Goal: Contribute content: Contribute content

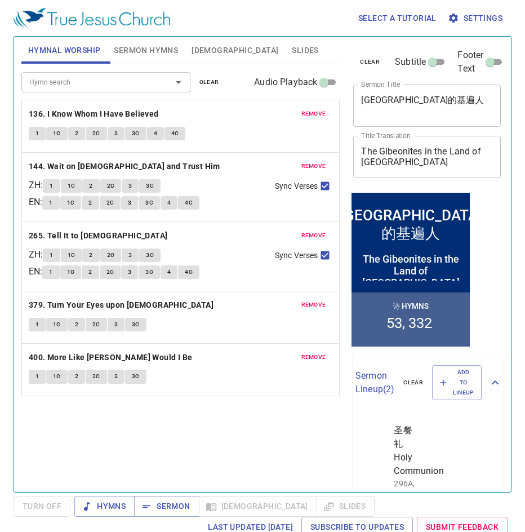
drag, startPoint x: 257, startPoint y: 51, endPoint x: 249, endPoint y: 57, distance: 10.0
click at [285, 51] on button "Slides" at bounding box center [305, 50] width 40 height 27
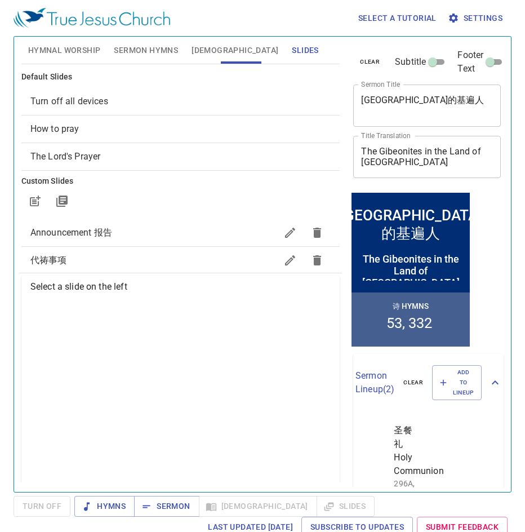
click at [141, 141] on div "How to pray" at bounding box center [180, 128] width 319 height 27
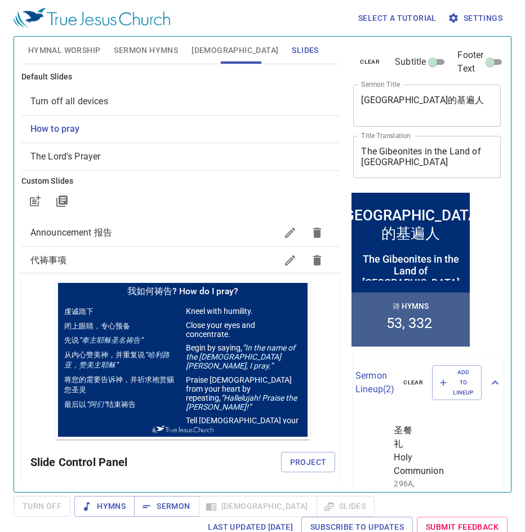
click at [135, 131] on span "How to pray" at bounding box center [180, 129] width 301 height 14
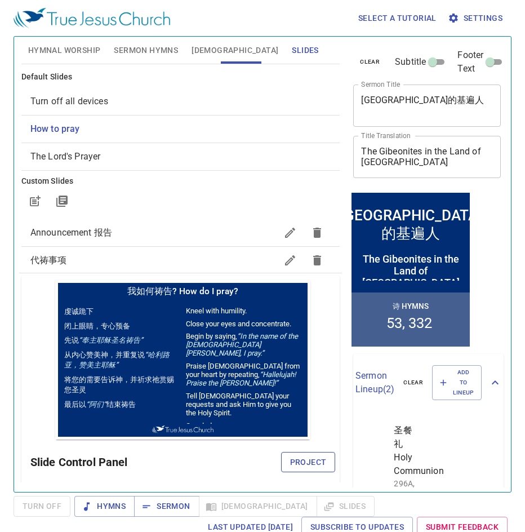
click at [298, 453] on button "Project" at bounding box center [308, 462] width 55 height 21
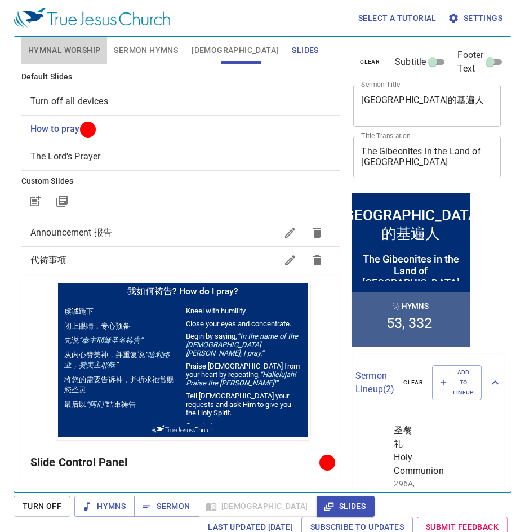
click at [51, 46] on span "Hymnal Worship" at bounding box center [64, 50] width 73 height 14
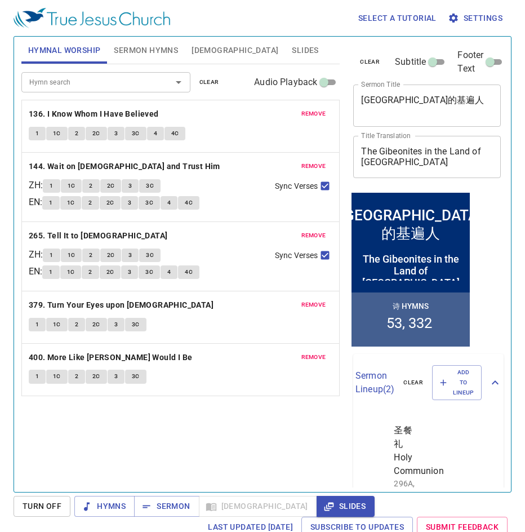
click at [306, 106] on div "remove 136. I Know Whom I Have Believed 1 1C 2 2C 3 3C 4 4C" at bounding box center [181, 126] width 318 height 52
click at [307, 107] on button "remove" at bounding box center [314, 114] width 38 height 14
click at [307, 159] on button "remove" at bounding box center [314, 166] width 38 height 14
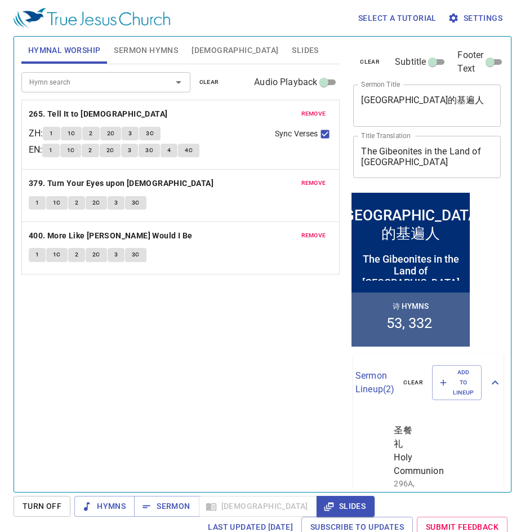
click at [307, 107] on button "remove" at bounding box center [314, 114] width 38 height 14
click at [307, 176] on button "remove" at bounding box center [314, 183] width 38 height 14
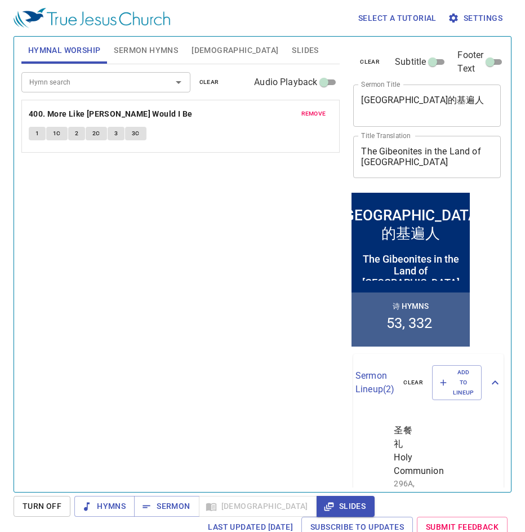
click at [307, 107] on button "remove" at bounding box center [314, 114] width 38 height 14
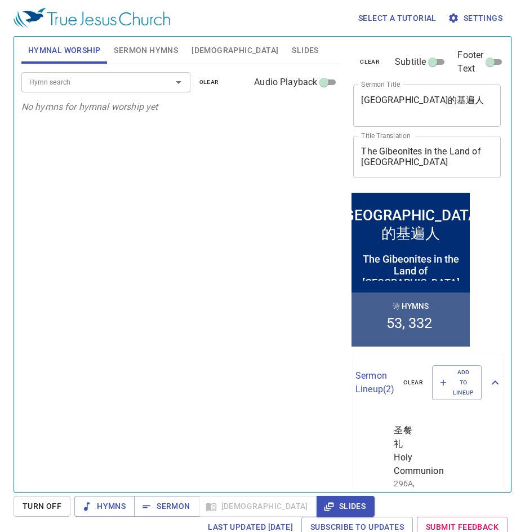
click at [111, 92] on div "Hymn search Hymn search clear Audio Playback" at bounding box center [180, 82] width 319 height 36
click at [107, 89] on div "Hymn search" at bounding box center [105, 82] width 169 height 20
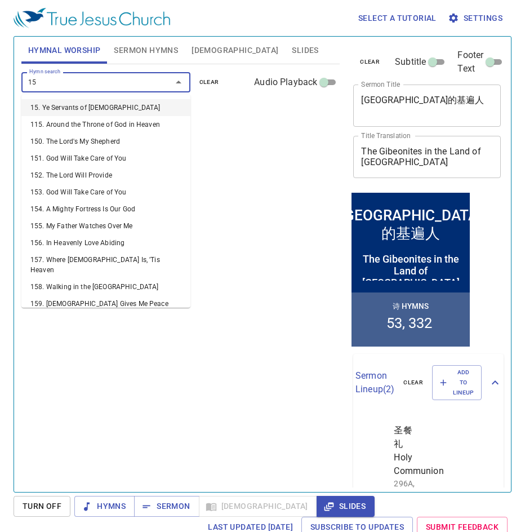
type input "158"
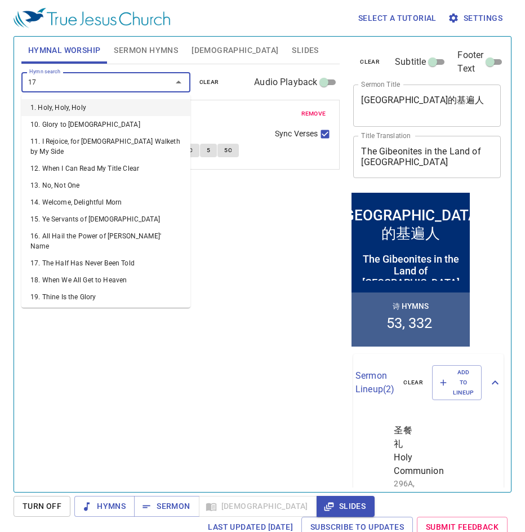
type input "172"
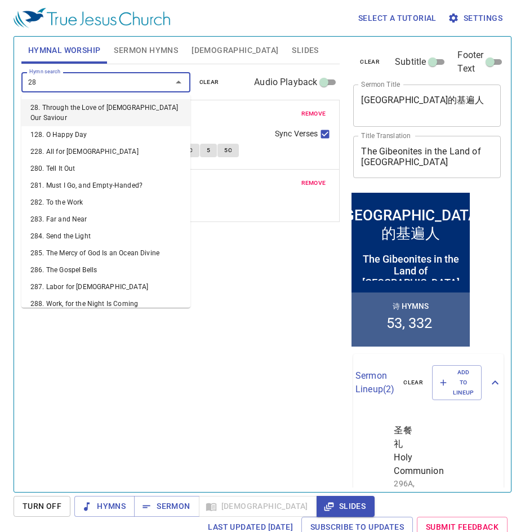
type input "285"
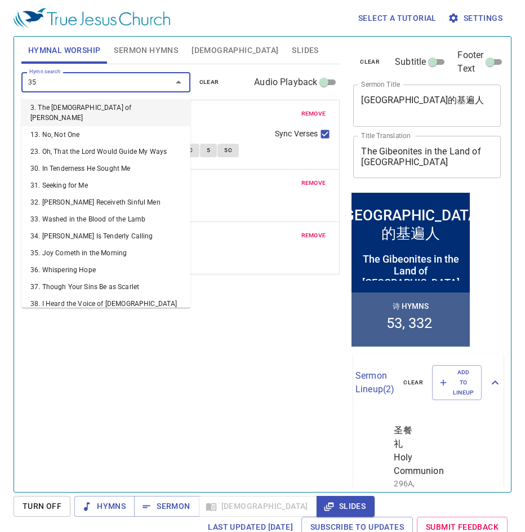
type input "355"
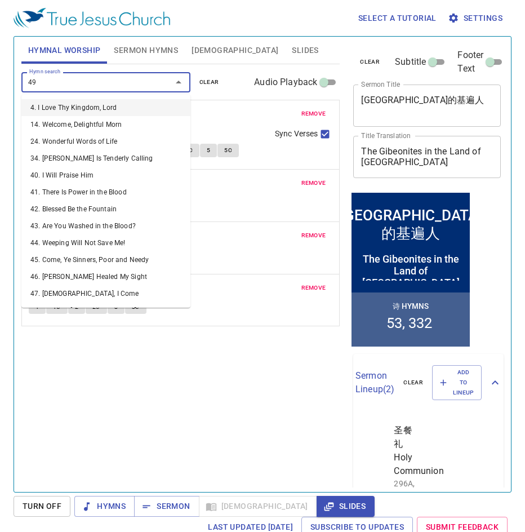
type input "499"
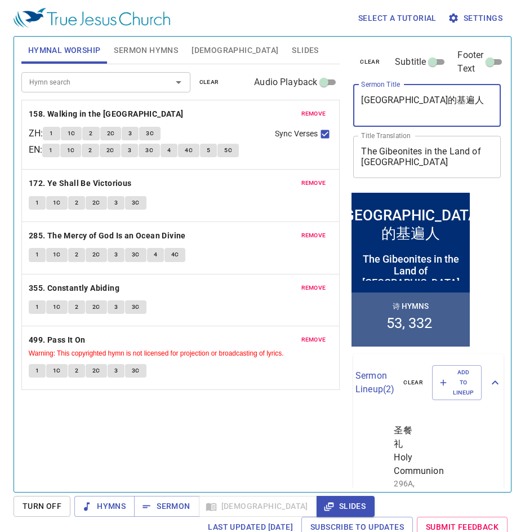
drag, startPoint x: 448, startPoint y: 103, endPoint x: 289, endPoint y: 100, distance: 158.3
click at [289, 100] on div "Hymnal Worship Sermon Hymns [DEMOGRAPHIC_DATA] Slides Hymn search Hymn search c…" at bounding box center [262, 259] width 491 height 455
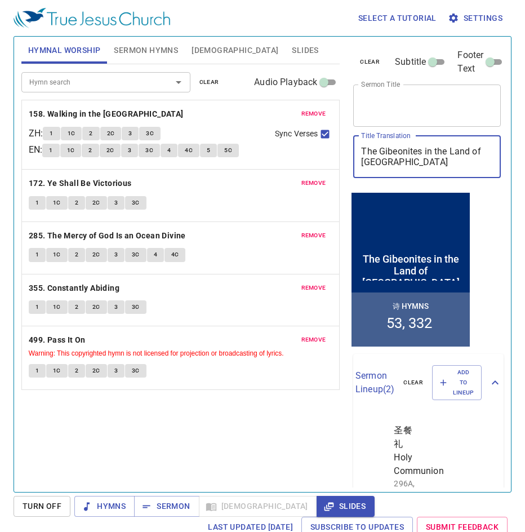
drag, startPoint x: 402, startPoint y: 163, endPoint x: 349, endPoint y: 155, distance: 53.5
click at [349, 155] on div "clear Subtitle Footer Text Sermon Title x Sermon Title Title Translation The Gi…" at bounding box center [426, 113] width 155 height 153
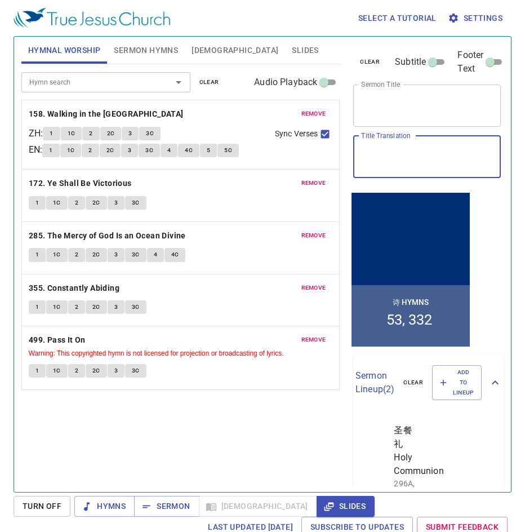
click at [401, 161] on textarea "Title Translation" at bounding box center [427, 156] width 132 height 21
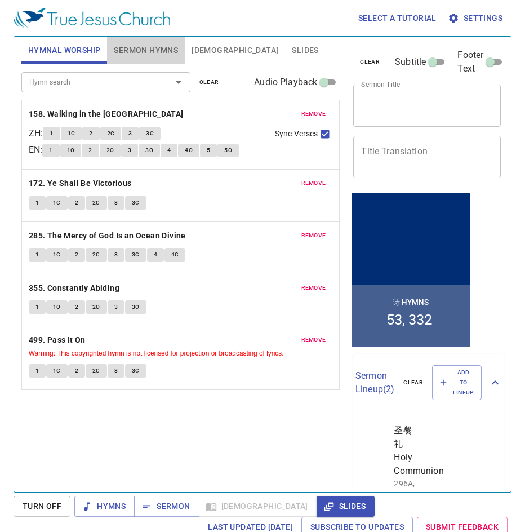
click at [151, 50] on span "Sermon Hymns" at bounding box center [146, 50] width 64 height 14
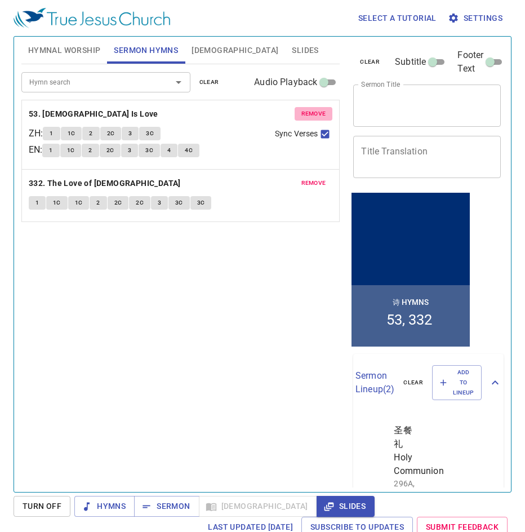
click at [318, 114] on span "remove" at bounding box center [313, 114] width 25 height 10
click at [318, 178] on span "remove" at bounding box center [313, 183] width 25 height 10
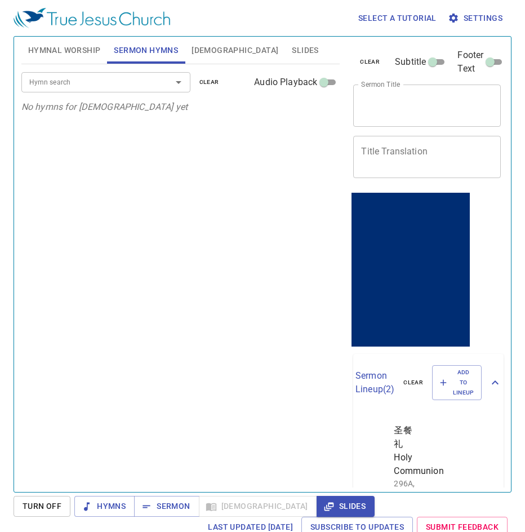
click at [61, 58] on button "Hymnal Worship" at bounding box center [64, 50] width 86 height 27
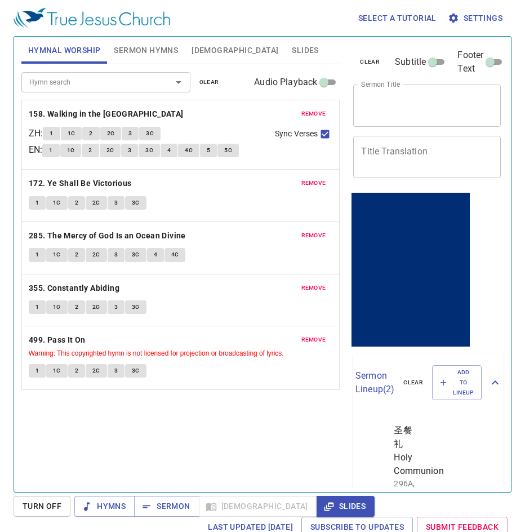
click at [155, 64] on div "Hymnal Worship Sermon Hymns [DEMOGRAPHIC_DATA] Slides" at bounding box center [180, 51] width 319 height 28
click at [155, 59] on button "Sermon Hymns" at bounding box center [146, 50] width 78 height 27
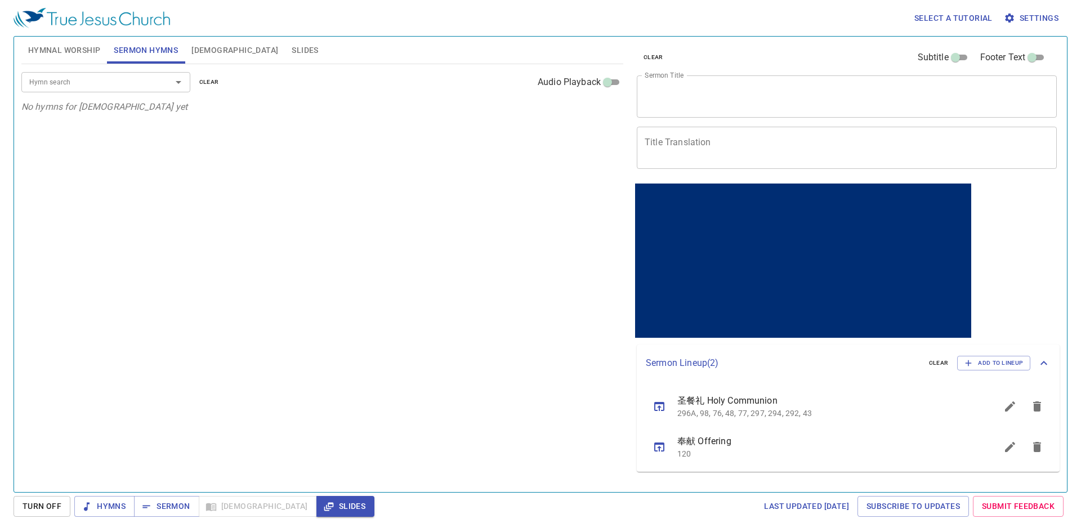
click at [524, 98] on textarea "Sermon Title" at bounding box center [847, 96] width 404 height 21
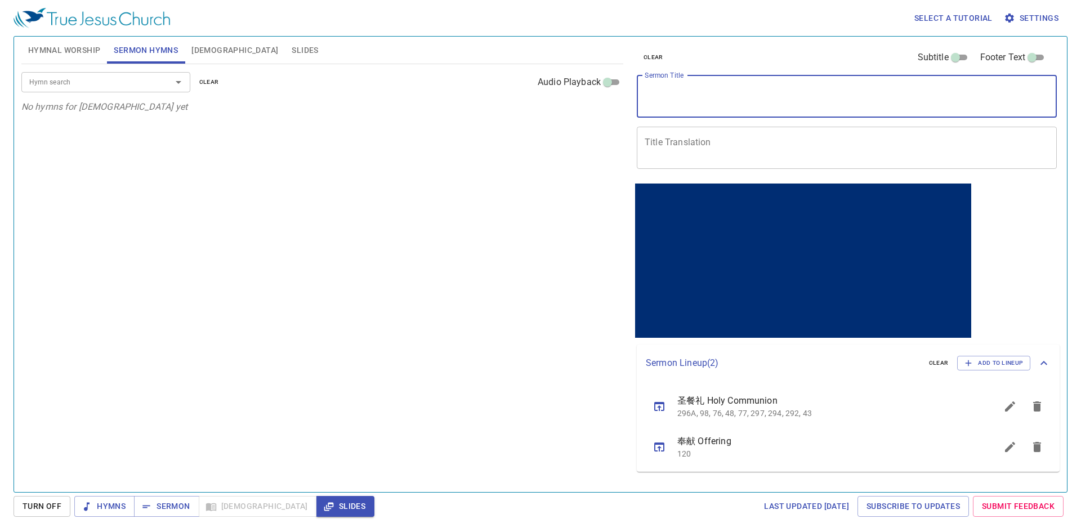
paste textarea "Living the New Commandment 活出新命令"
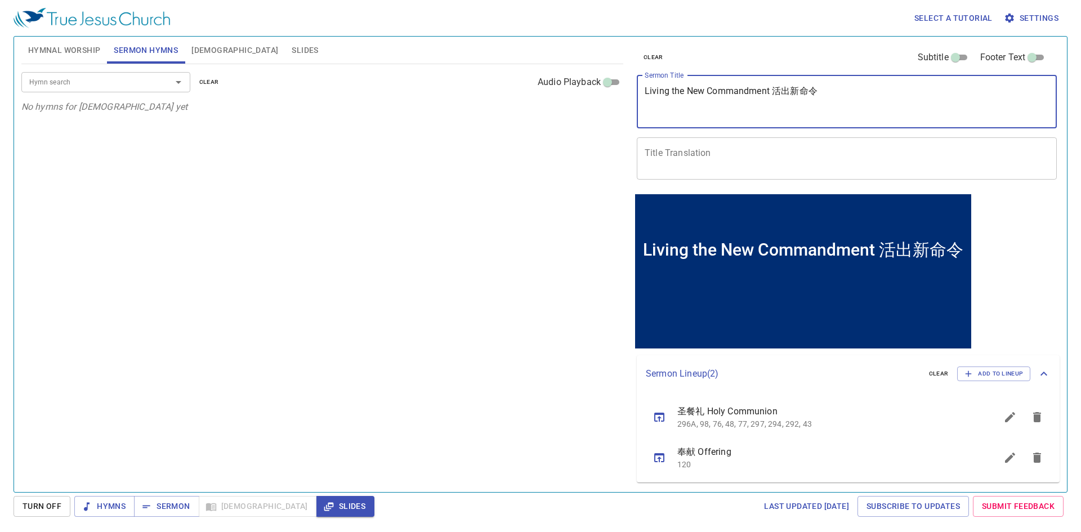
click at [524, 102] on textarea "Living the New Commandment 活出新命令" at bounding box center [847, 102] width 404 height 32
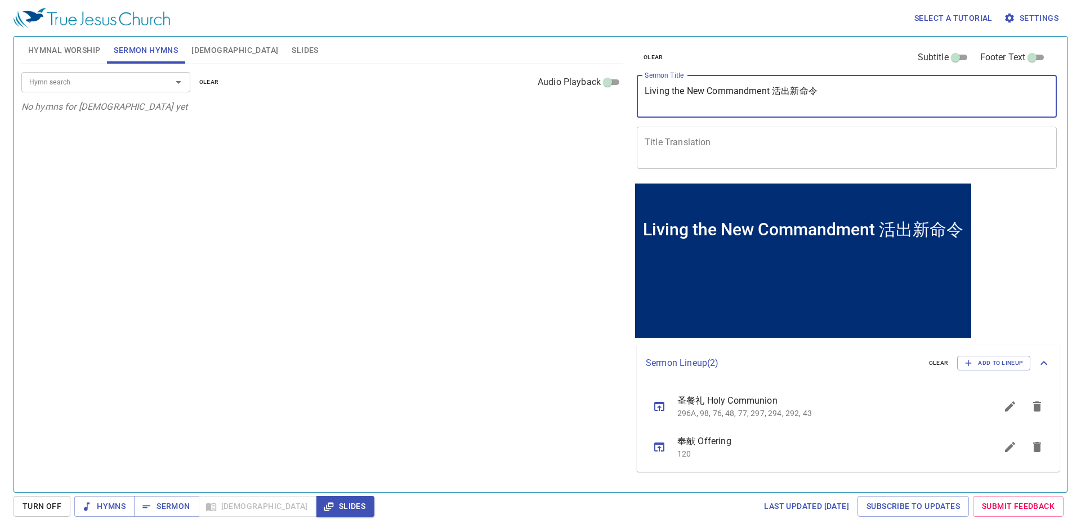
drag, startPoint x: 770, startPoint y: 93, endPoint x: 632, endPoint y: 93, distance: 138.0
click at [524, 93] on div "clear Subtitle Footer Text Sermon Title Living the New Commandment 活出新命令 x Serm…" at bounding box center [845, 109] width 427 height 144
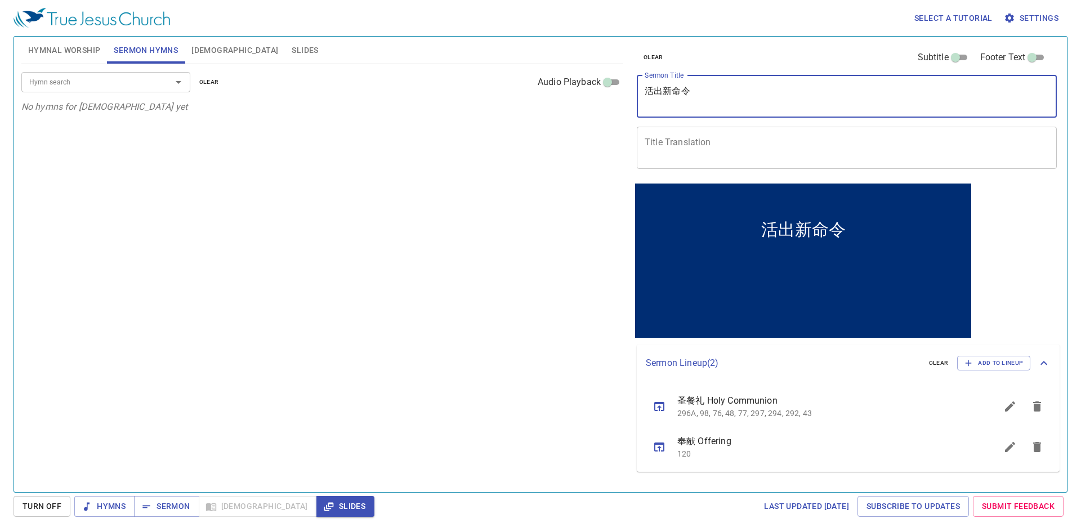
type textarea "活出新命令"
click at [524, 139] on textarea "Title Translation" at bounding box center [847, 147] width 404 height 21
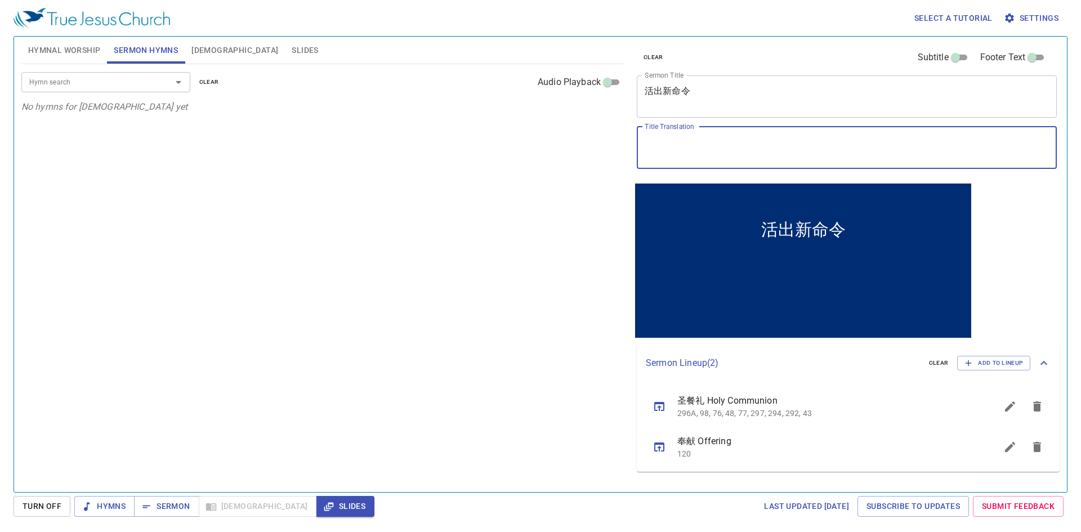
paste textarea "Living the [DEMOGRAPHIC_DATA]"
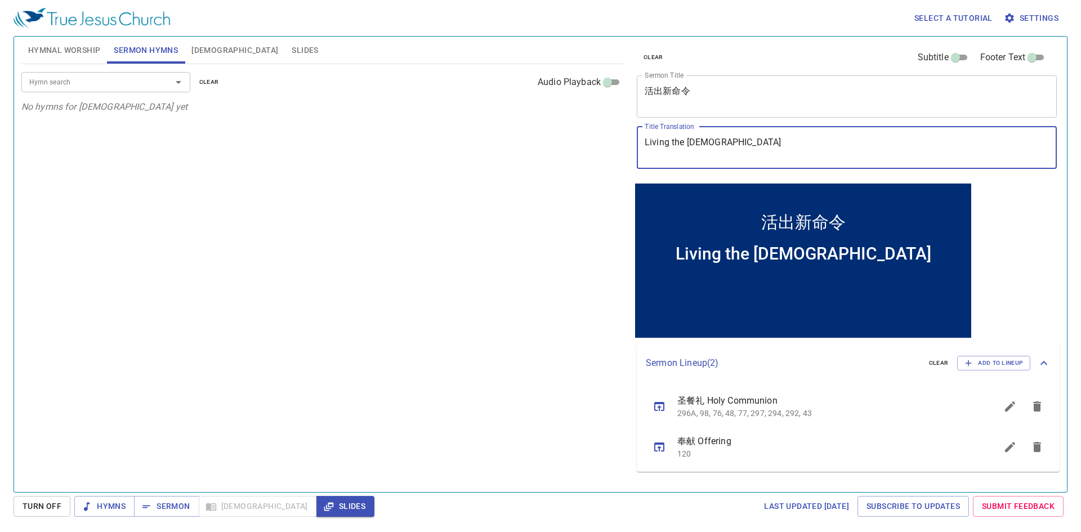
click at [524, 143] on div "Living the New Commandment x Title Translation" at bounding box center [847, 148] width 420 height 42
click at [524, 149] on textarea "Living the New Commandmen" at bounding box center [847, 147] width 404 height 21
type textarea "Living the [DEMOGRAPHIC_DATA]"
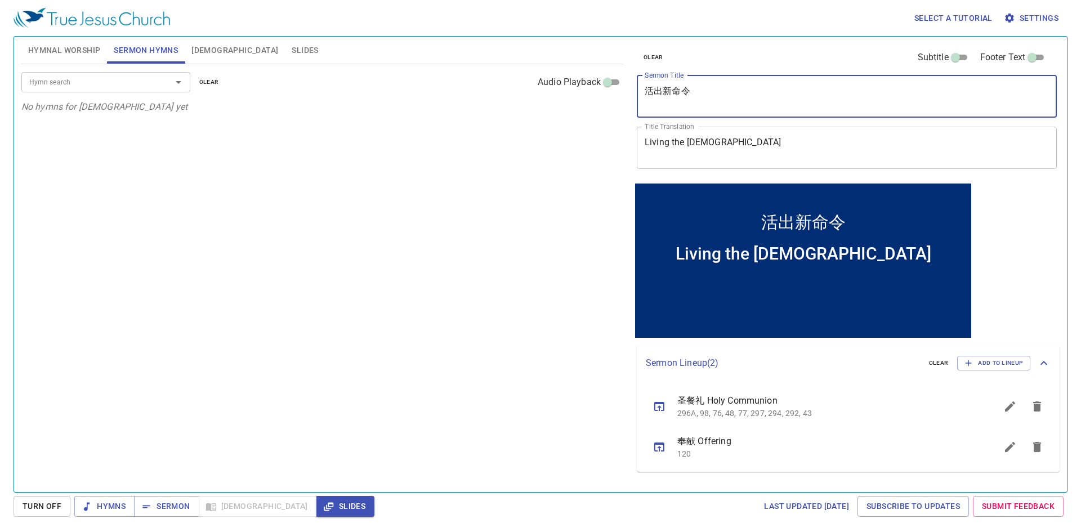
click at [524, 92] on textarea "活出新命令" at bounding box center [847, 96] width 404 height 21
click at [524, 93] on textarea "活出新命令" at bounding box center [847, 96] width 404 height 21
click at [524, 100] on textarea "活出新命令" at bounding box center [847, 96] width 404 height 21
click at [524, 94] on textarea "活出新命令" at bounding box center [847, 96] width 404 height 21
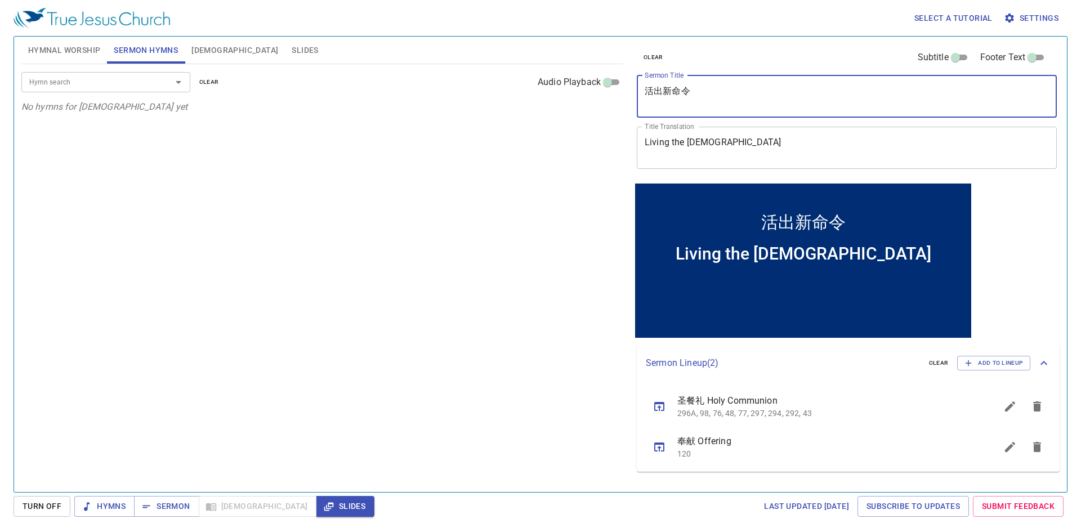
click at [524, 99] on textarea "活出新命令" at bounding box center [847, 96] width 404 height 21
click at [524, 148] on textarea "Living the [DEMOGRAPHIC_DATA]" at bounding box center [847, 147] width 404 height 21
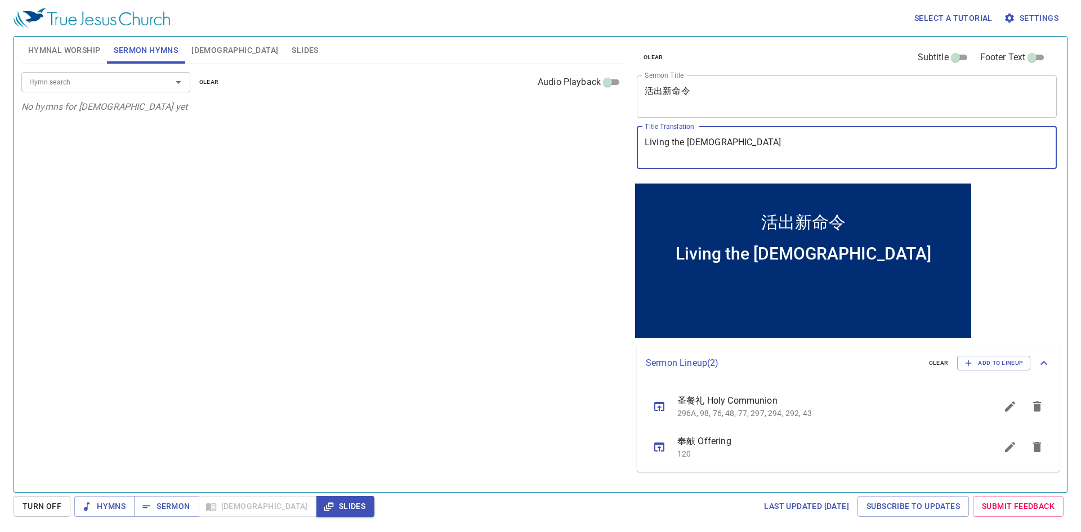
click at [524, 109] on div "活出新命令 x Sermon Title" at bounding box center [847, 96] width 420 height 42
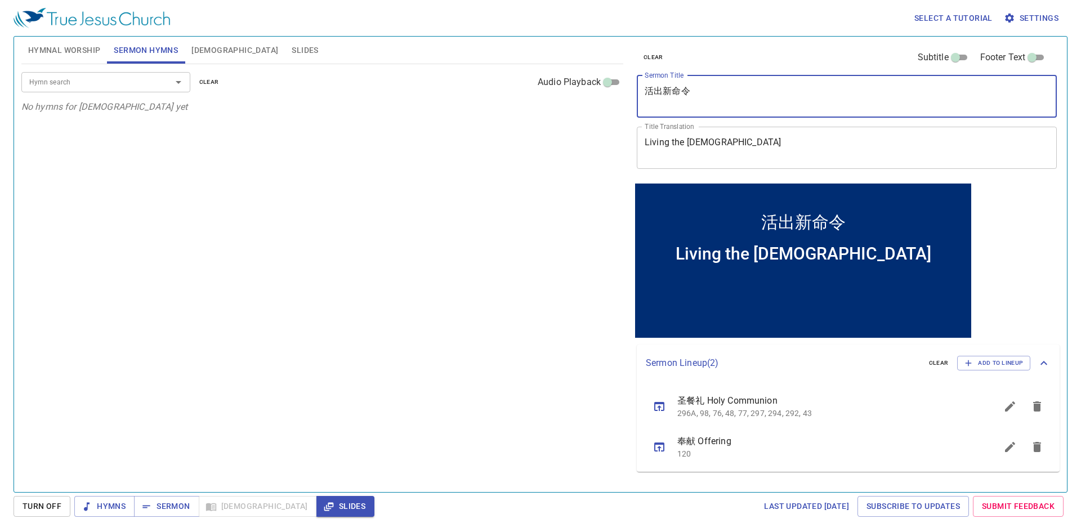
type textarea "活出新命令"
click at [524, 158] on textarea "Living the [DEMOGRAPHIC_DATA]" at bounding box center [847, 147] width 404 height 21
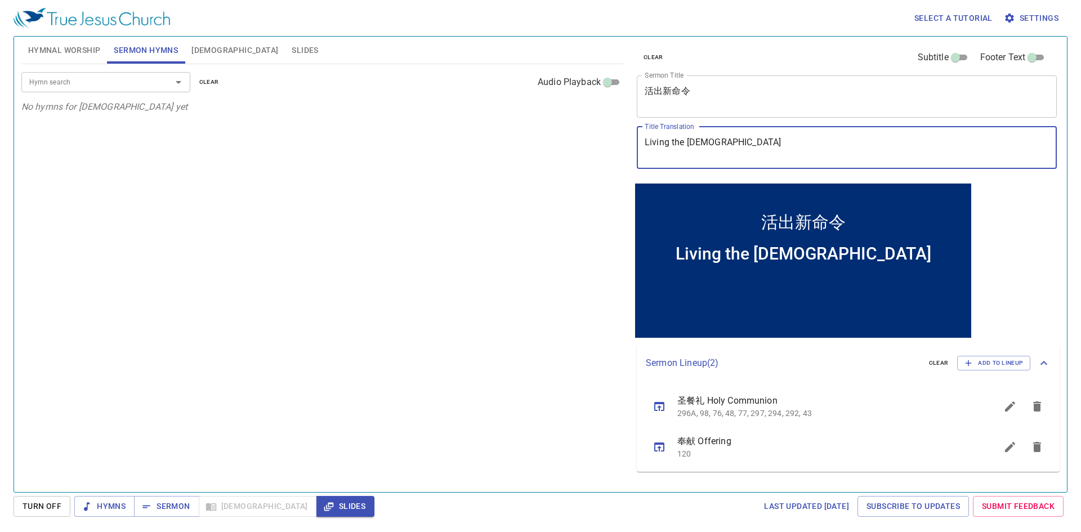
click at [46, 84] on input "Hymn search" at bounding box center [89, 81] width 129 height 13
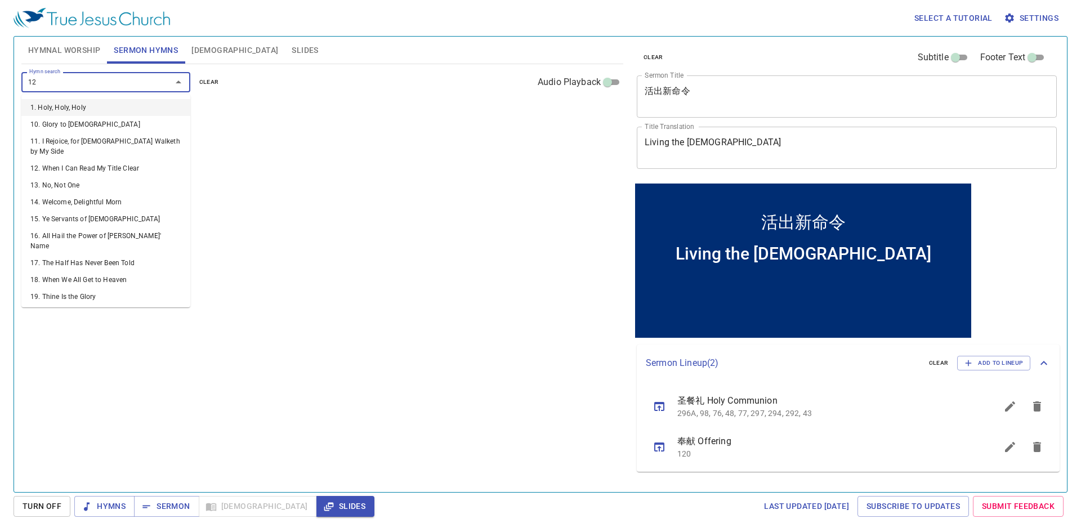
type input "126"
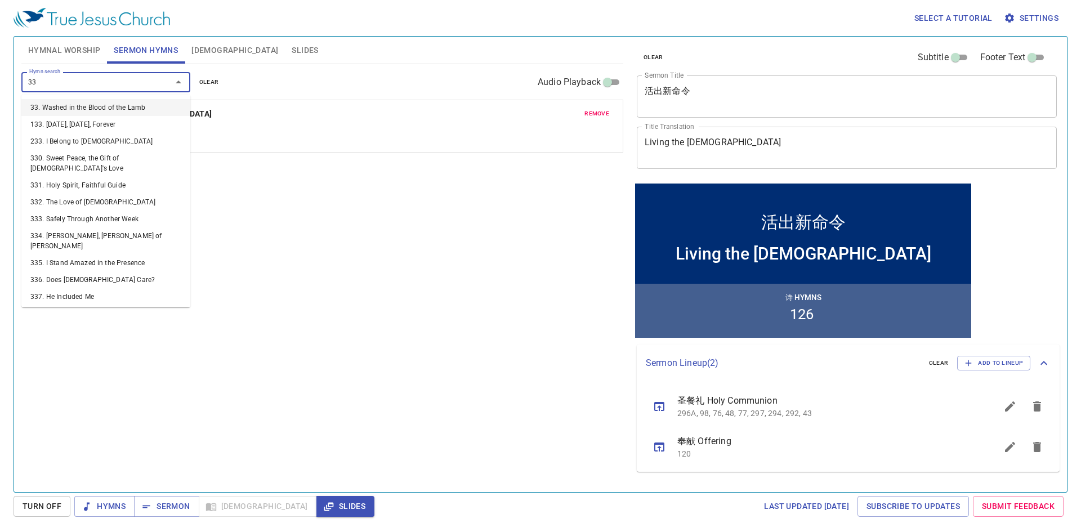
type input "332"
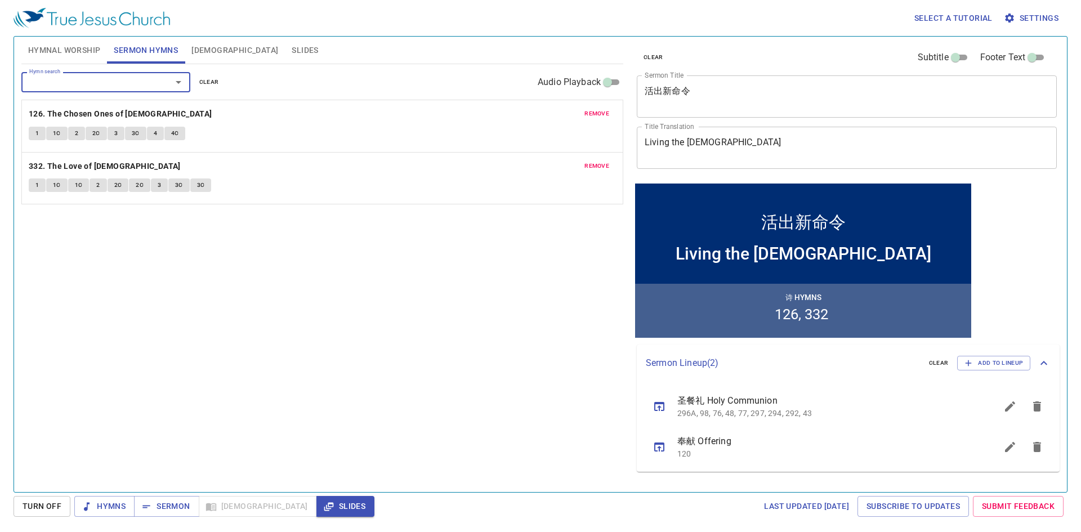
click at [173, 386] on div "Hymn search Hymn search clear Audio Playback remove 126. The Chosen Ones of [DE…" at bounding box center [322, 273] width 602 height 418
click at [35, 36] on div "Hymnal Worship Sermon Hymns [DEMOGRAPHIC_DATA] Slides Hymn search Hymn search c…" at bounding box center [541, 264] width 1054 height 457
click at [37, 42] on button "Hymnal Worship" at bounding box center [64, 50] width 86 height 27
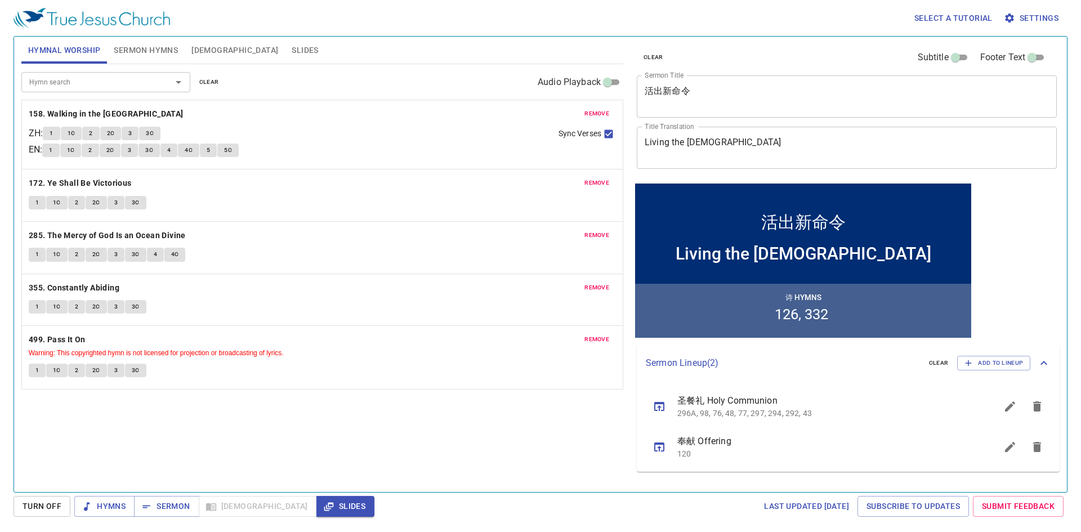
click at [148, 51] on span "Sermon Hymns" at bounding box center [146, 50] width 64 height 14
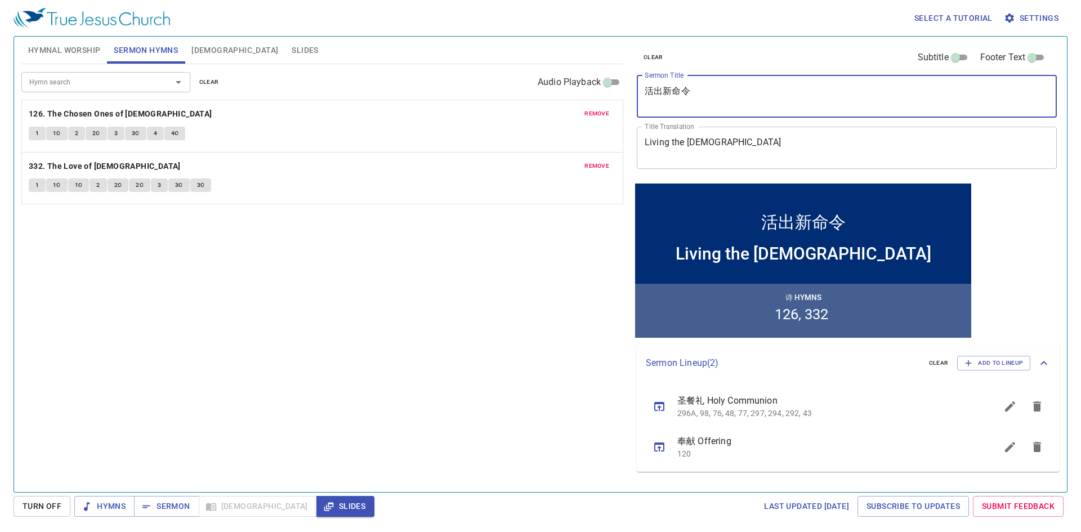
drag, startPoint x: 722, startPoint y: 93, endPoint x: 594, endPoint y: 85, distance: 128.1
click at [524, 93] on div "Hymnal Worship Sermon Hymns [DEMOGRAPHIC_DATA] Slides Hymn search Hymn search c…" at bounding box center [540, 260] width 1047 height 456
click at [524, 142] on textarea "Living the [DEMOGRAPHIC_DATA]" at bounding box center [847, 147] width 404 height 21
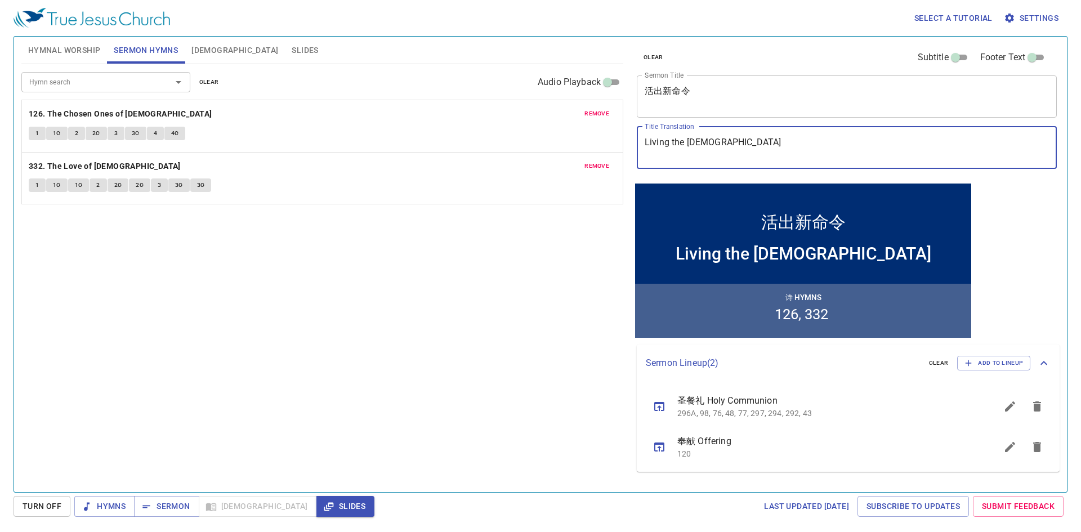
drag, startPoint x: 809, startPoint y: 143, endPoint x: 604, endPoint y: 130, distance: 205.4
click at [524, 130] on div "Hymnal Worship Sermon Hymns [DEMOGRAPHIC_DATA] Slides Hymn search Hymn search c…" at bounding box center [540, 260] width 1047 height 456
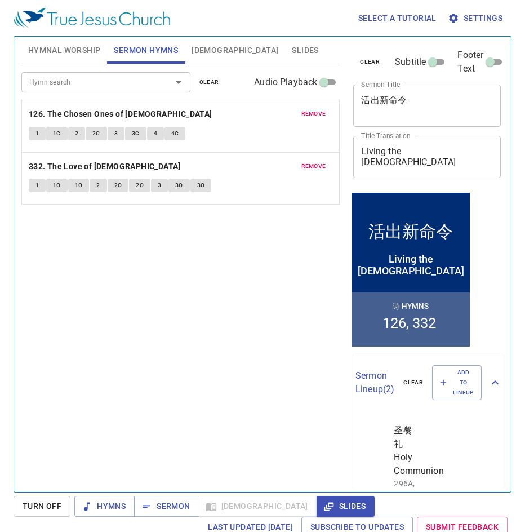
click at [456, 173] on div "Living the New Commandment x Title Translation" at bounding box center [427, 157] width 148 height 42
click at [209, 251] on div "Hymn search Hymn search clear Audio Playback remove 126. The Chosen Ones of [DE…" at bounding box center [180, 273] width 319 height 418
click at [78, 58] on button "Hymnal Worship" at bounding box center [64, 50] width 86 height 27
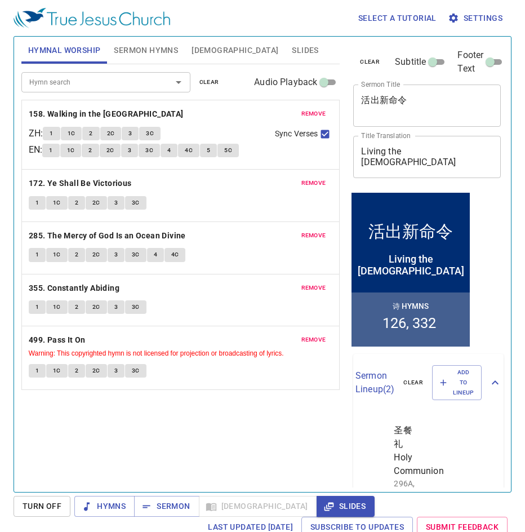
click at [195, 408] on div "Hymn search Hymn search clear Audio Playback remove 158. Walking in the King's …" at bounding box center [180, 273] width 319 height 418
click at [143, 55] on span "Sermon Hymns" at bounding box center [146, 50] width 64 height 14
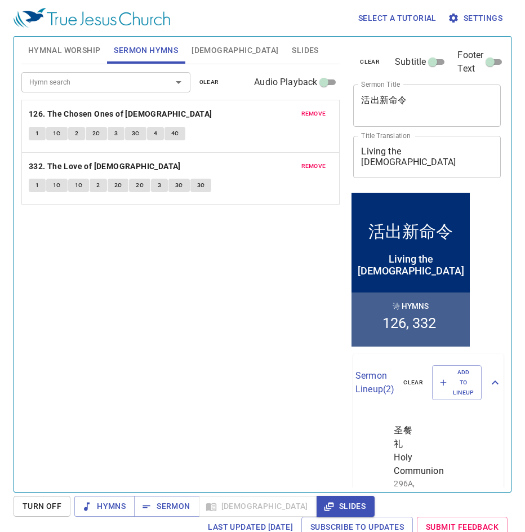
click at [189, 345] on div "Hymn search Hymn search clear Audio Playback remove 126. The Chosen Ones of [DE…" at bounding box center [180, 273] width 319 height 418
click at [86, 50] on span "Hymnal Worship" at bounding box center [64, 50] width 73 height 14
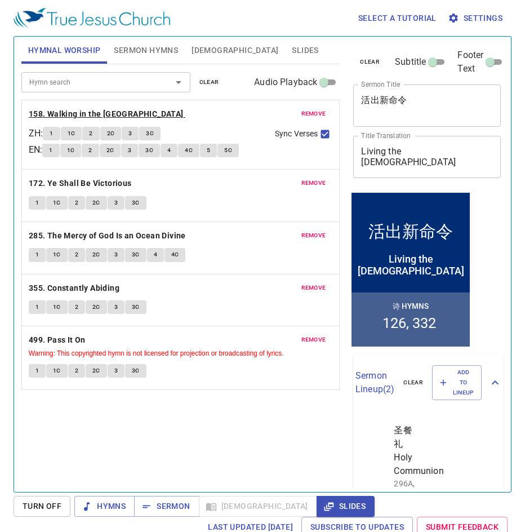
click at [82, 115] on b "158. Walking in the [GEOGRAPHIC_DATA]" at bounding box center [106, 114] width 155 height 14
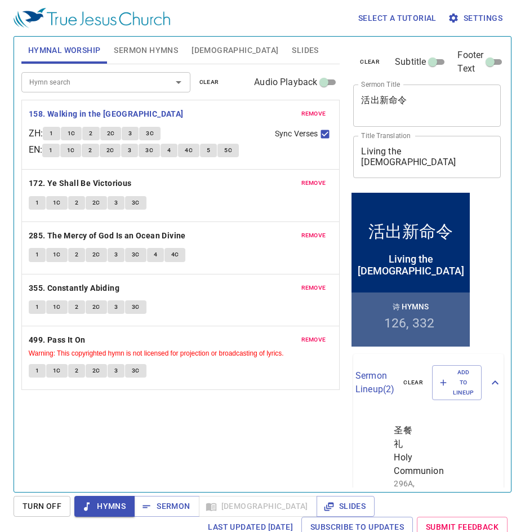
click at [53, 134] on button "1" at bounding box center [51, 134] width 17 height 14
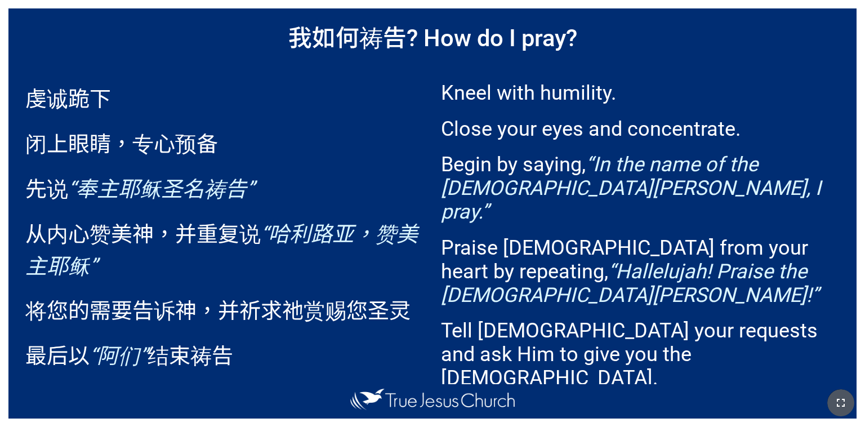
click at [845, 404] on icon "button" at bounding box center [841, 403] width 14 height 14
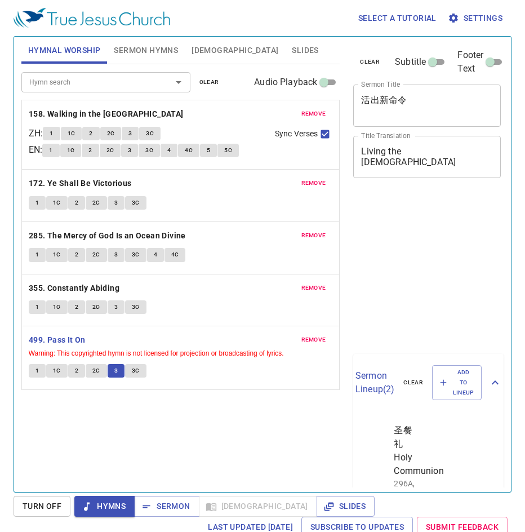
scroll to position [5, 0]
